Goal: Information Seeking & Learning: Learn about a topic

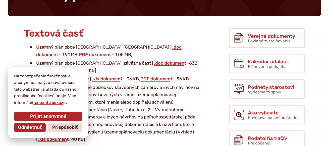
scroll to position [82, 0]
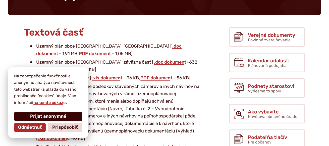
click at [61, 116] on span "Prijať anonymné" at bounding box center [48, 117] width 36 height 6
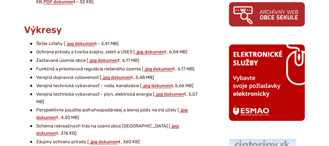
scroll to position [297, 0]
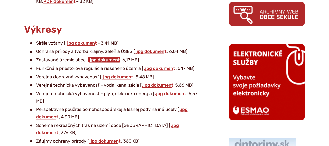
click at [108, 62] on link ".jpg dokument" at bounding box center [104, 60] width 32 height 6
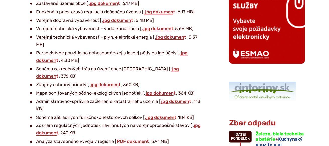
scroll to position [354, 0]
click at [186, 53] on link ".jpg dokument" at bounding box center [111, 56] width 151 height 13
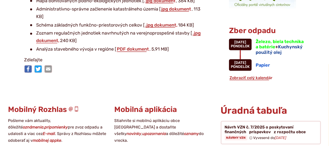
scroll to position [446, 0]
click at [126, 46] on li "Analýza stavebného vývoja v regióne [ PDF dokument , 5,91 MB]" at bounding box center [116, 50] width 172 height 8
click at [126, 47] on link "PDF dokument" at bounding box center [132, 50] width 33 height 6
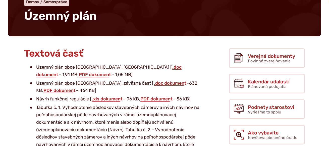
scroll to position [61, 0]
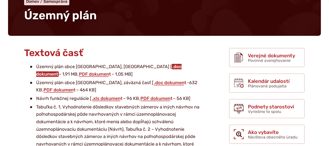
click at [131, 66] on link ".doc dokument" at bounding box center [108, 70] width 145 height 13
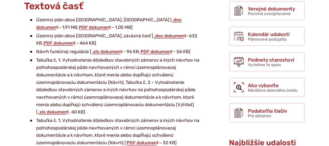
scroll to position [109, 0]
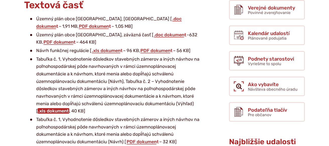
click at [55, 111] on link ".xls dokument" at bounding box center [54, 112] width 32 height 6
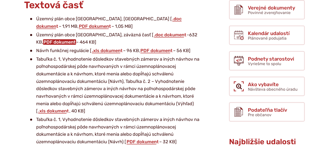
click at [76, 39] on link "PDF dokument" at bounding box center [59, 42] width 33 height 6
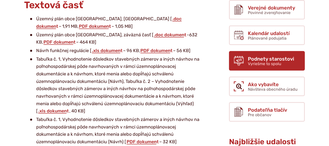
click at [266, 54] on link "Podnety starostovi Vyriešme to spolu" at bounding box center [267, 61] width 76 height 20
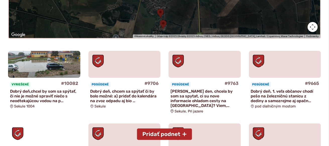
scroll to position [181, 0]
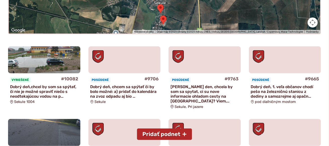
click at [266, 54] on figure at bounding box center [285, 59] width 72 height 27
click at [271, 83] on link "#9665 Posúdené Dobrý deň, 1. veľa občanov chodí pešo na železničnú stanicu z de…" at bounding box center [285, 76] width 72 height 60
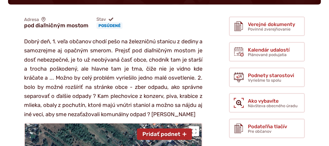
scroll to position [95, 0]
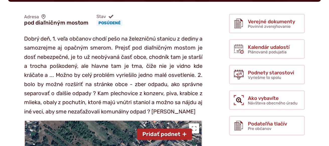
click at [271, 83] on link "Podnety starostovi Vyriešme to spolu" at bounding box center [267, 75] width 76 height 20
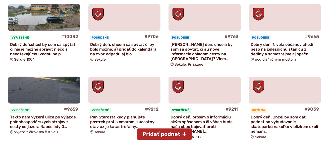
scroll to position [232, 0]
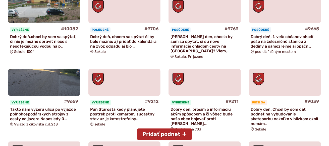
click at [279, 39] on p "Dobrý deň, 1. veľa občanov chodí pešo na železničnú stanicu z dediny a samozrej…" at bounding box center [285, 41] width 68 height 15
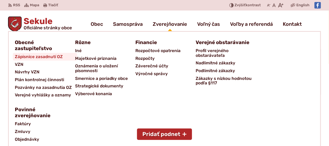
click at [27, 57] on span "Zápisnice zasadnutí OZ" at bounding box center [39, 57] width 48 height 8
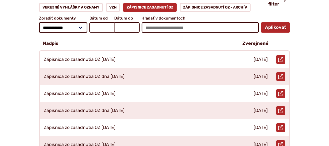
scroll to position [120, 0]
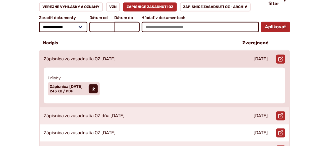
click at [91, 57] on p "Zápisnica zo zasadnutia OZ [DATE]" at bounding box center [80, 60] width 72 height 6
click at [95, 86] on link "Stiahnuť súbor Zápisnica [DATE] Veľkosť a typ súboru 243 KB / PDF" at bounding box center [74, 89] width 52 height 13
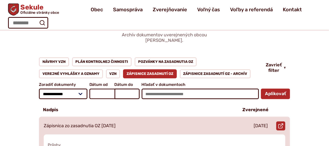
scroll to position [51, 0]
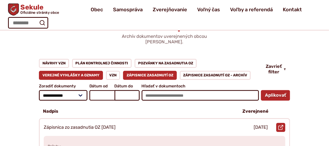
click at [91, 71] on link "Verejné vyhlášky a oznamy" at bounding box center [71, 75] width 64 height 9
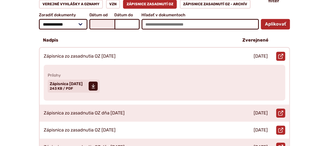
scroll to position [123, 0]
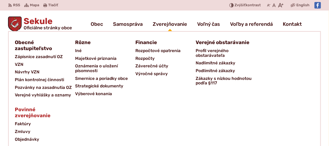
click at [69, 105] on span "Povinné zverejňovanie" at bounding box center [42, 112] width 54 height 15
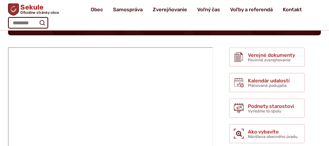
scroll to position [61, 0]
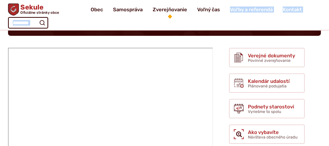
drag, startPoint x: 225, startPoint y: 4, endPoint x: 136, endPoint y: 30, distance: 93.0
click at [136, 17] on ul "Obec blok História a kronika obce Od vzniku až po súčasnosť. Symboly obce Stave…" at bounding box center [196, 10] width 241 height 14
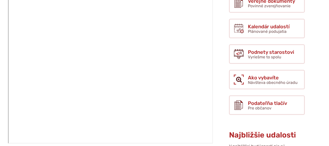
scroll to position [121, 0]
